Goal: Book appointment/travel/reservation

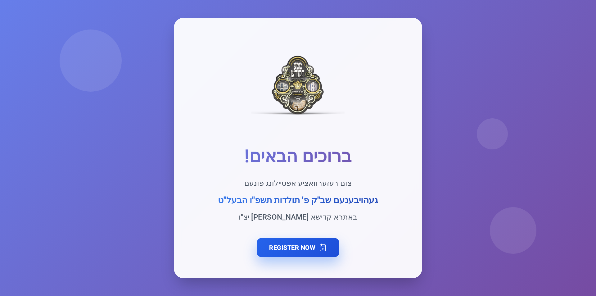
click at [297, 248] on link "Register Now" at bounding box center [298, 247] width 83 height 19
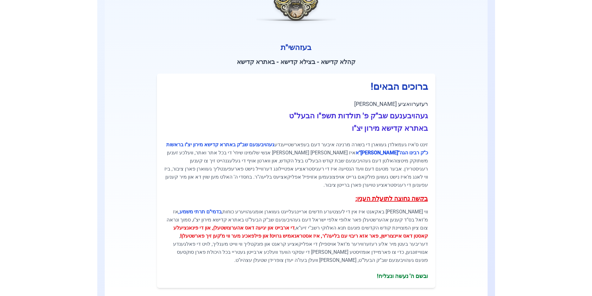
scroll to position [102, 0]
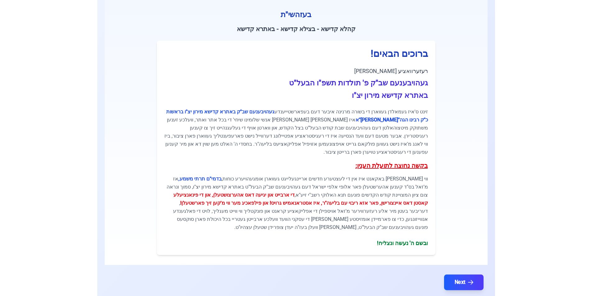
click at [463, 275] on button "Next" at bounding box center [463, 283] width 39 height 16
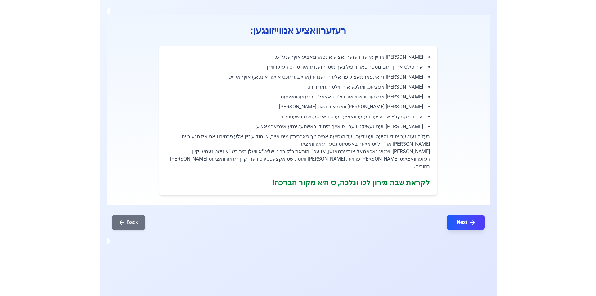
scroll to position [0, 0]
click at [463, 215] on button "Next" at bounding box center [465, 223] width 39 height 16
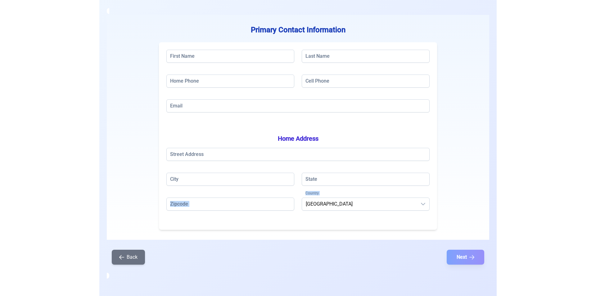
drag, startPoint x: 523, startPoint y: 207, endPoint x: 525, endPoint y: 243, distance: 35.8
click at [525, 243] on app-booking "0 1 2 3 4 5 Primary Contact Information First Name Last Name Home Phone Cell Ph…" at bounding box center [298, 148] width 596 height 296
